Goal: Check status: Check status

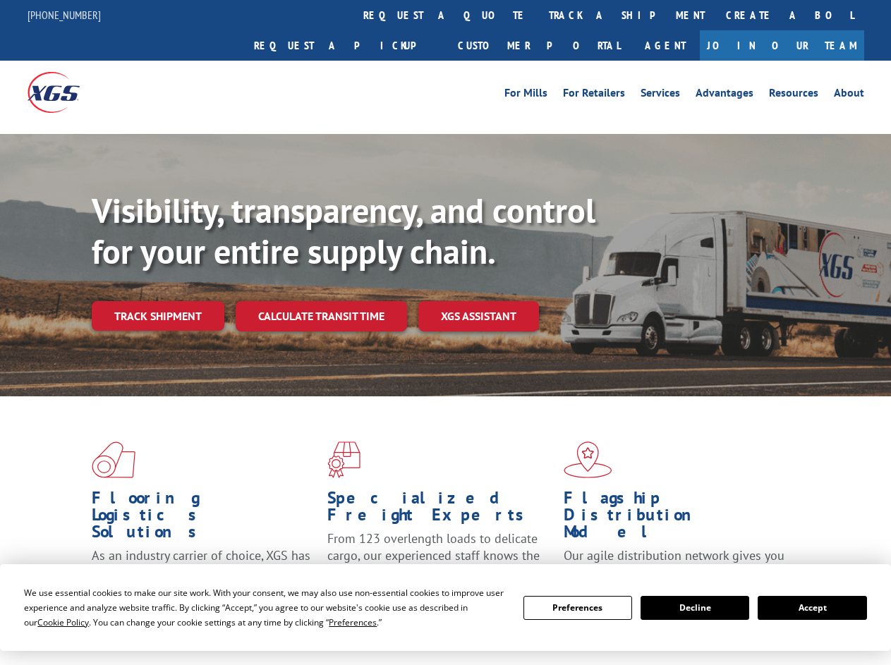
click at [445, 332] on div "Visibility, transparency, and control for your entire supply chain. Track shipm…" at bounding box center [491, 288] width 799 height 197
click at [49, 622] on span "Cookie Policy" at bounding box center [62, 622] width 51 height 12
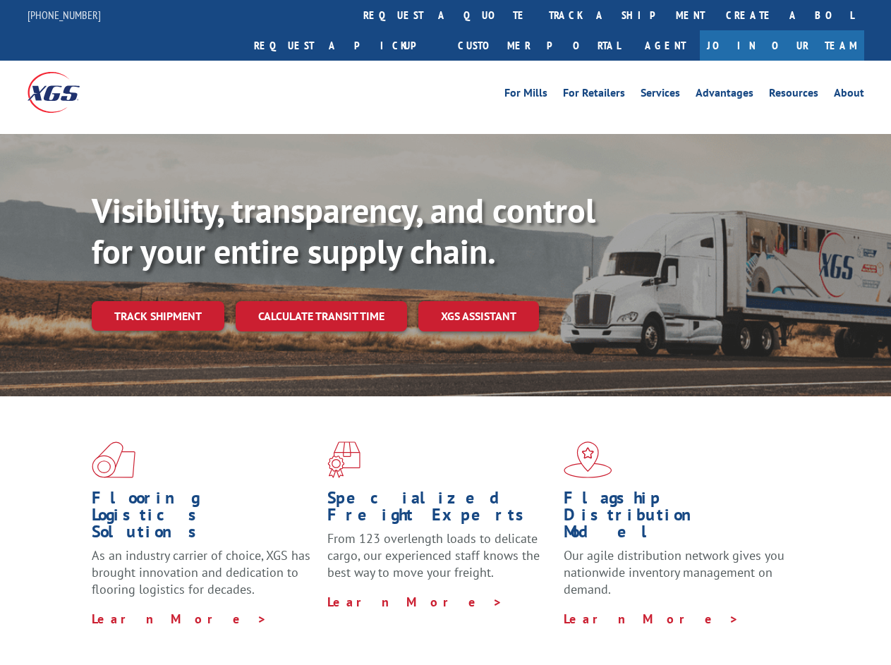
click at [339, 622] on div "Flooring Logistics Solutions As an industry carrier of choice, XGS has brought …" at bounding box center [445, 538] width 891 height 284
click at [578, 608] on div "Flooring Logistics Solutions As an industry carrier of choice, XGS has brought …" at bounding box center [445, 534] width 891 height 276
click at [695, 608] on div "Flooring Logistics Solutions As an industry carrier of choice, XGS has brought …" at bounding box center [445, 534] width 891 height 276
click at [812, 608] on div "Flooring Logistics Solutions As an industry carrier of choice, XGS has brought …" at bounding box center [445, 534] width 891 height 276
click at [445, 332] on div "Visibility, transparency, and control for your entire supply chain. Track shipm…" at bounding box center [491, 288] width 799 height 197
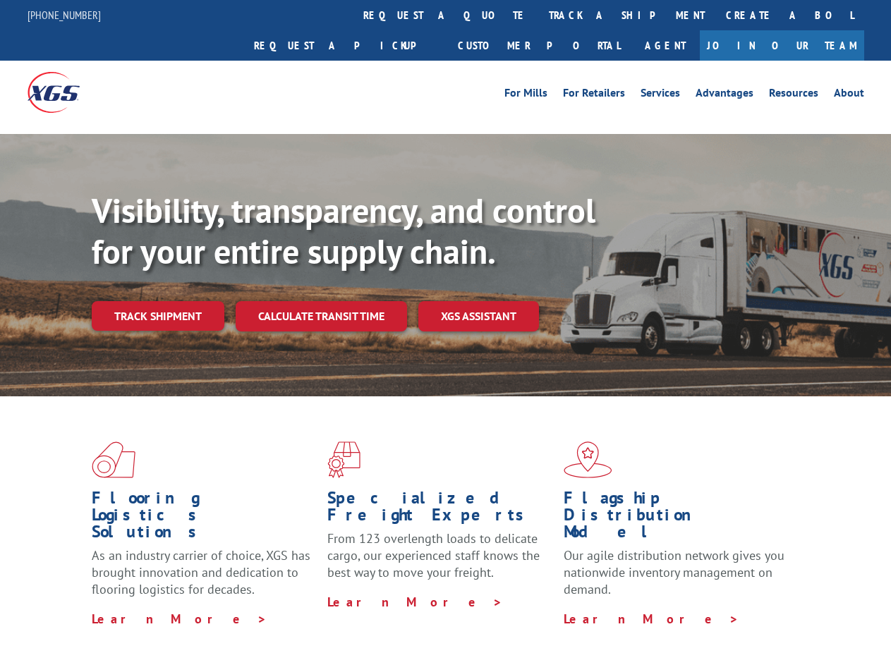
click at [538, 15] on link "track a shipment" at bounding box center [626, 15] width 177 height 30
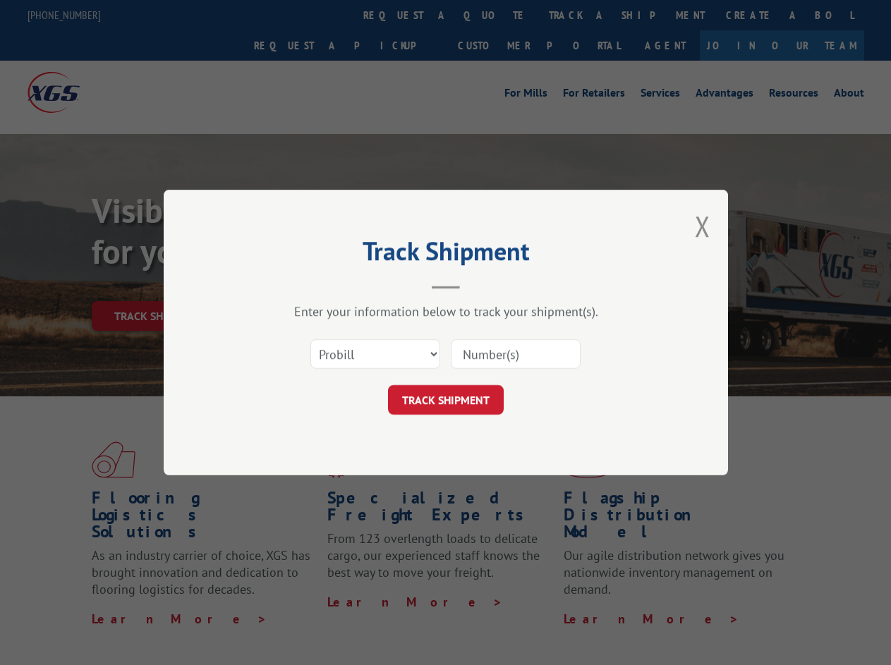
click at [492, 15] on div "Track Shipment Enter your information below to track your shipment(s). Select c…" at bounding box center [445, 332] width 891 height 665
click at [580, 15] on div "Track Shipment Enter your information below to track your shipment(s). Select c…" at bounding box center [445, 332] width 891 height 665
